Goal: Task Accomplishment & Management: Manage account settings

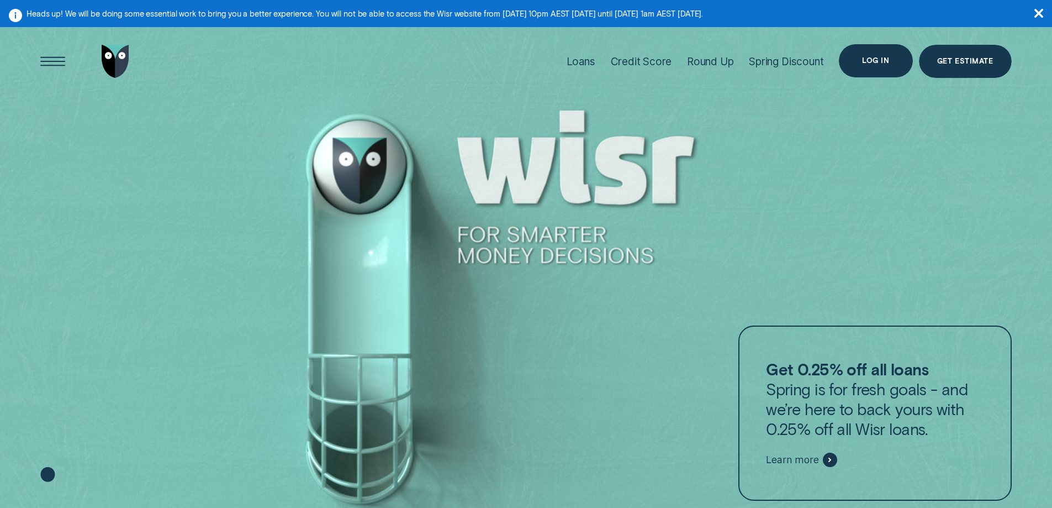
click at [876, 62] on div "Log in" at bounding box center [875, 60] width 27 height 7
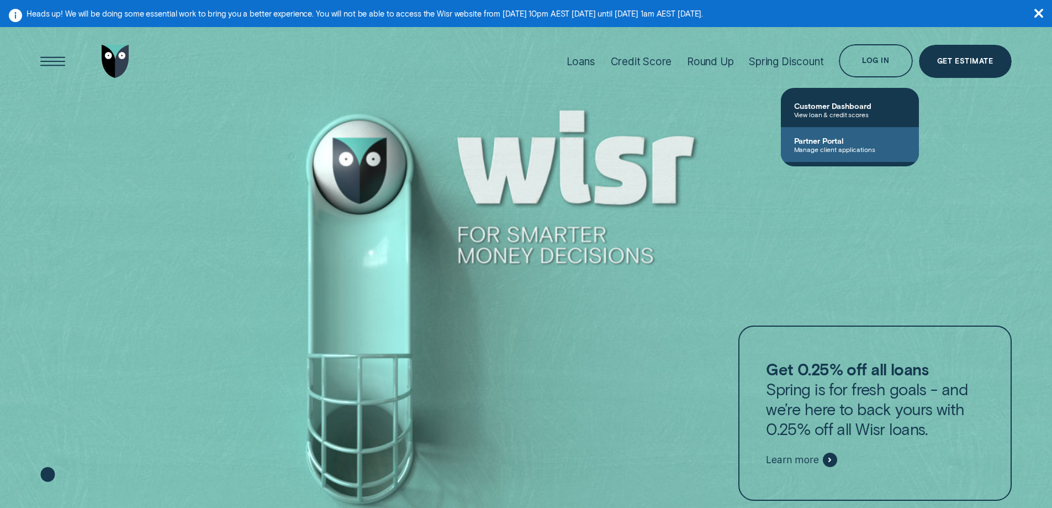
click at [843, 152] on span "Manage client applications" at bounding box center [850, 149] width 112 height 8
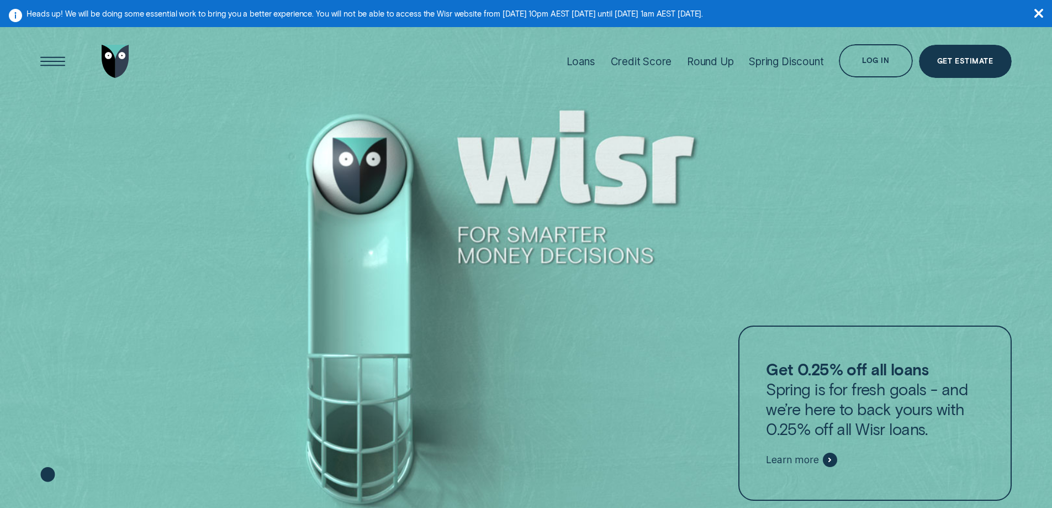
click at [863, 67] on div "Log in" at bounding box center [875, 60] width 73 height 33
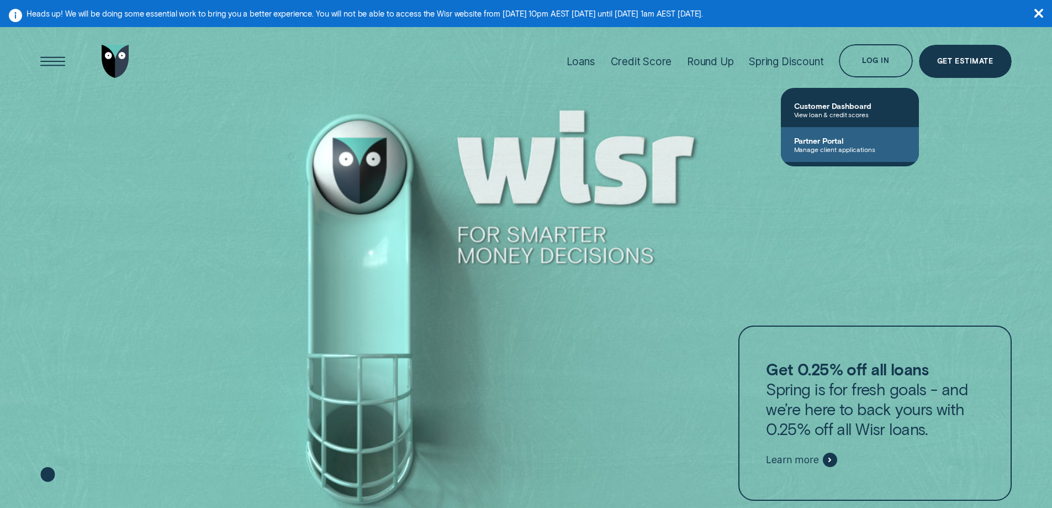
click at [824, 148] on span "Manage client applications" at bounding box center [850, 149] width 112 height 8
